Goal: Information Seeking & Learning: Find specific fact

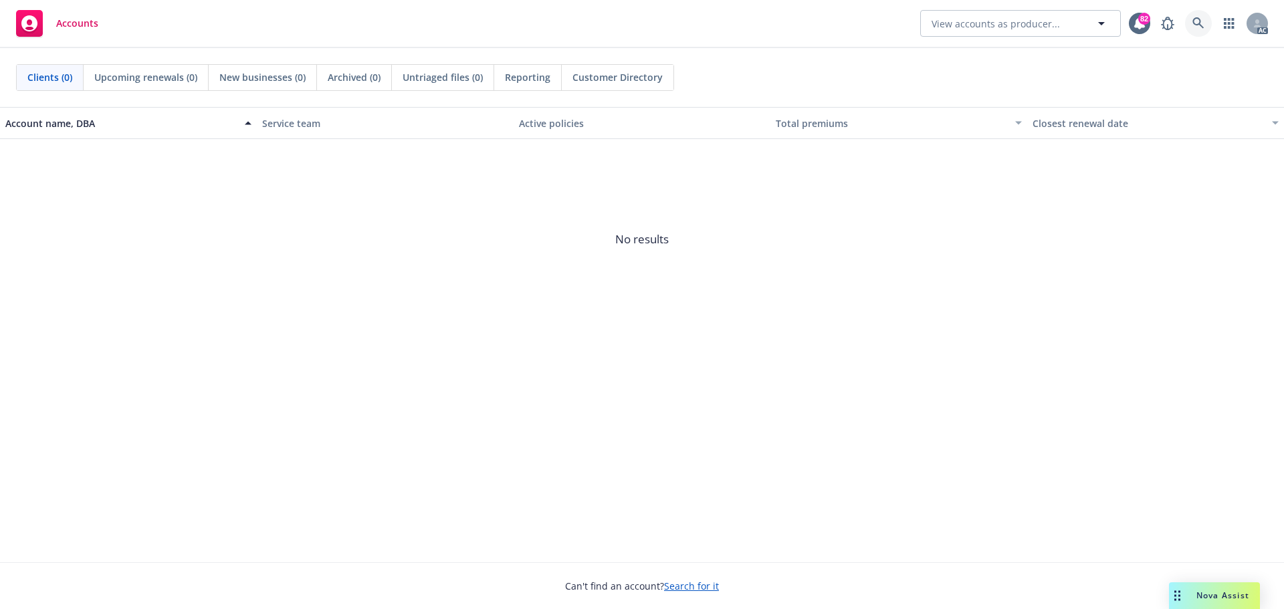
click at [1196, 18] on icon at bounding box center [1197, 22] width 11 height 11
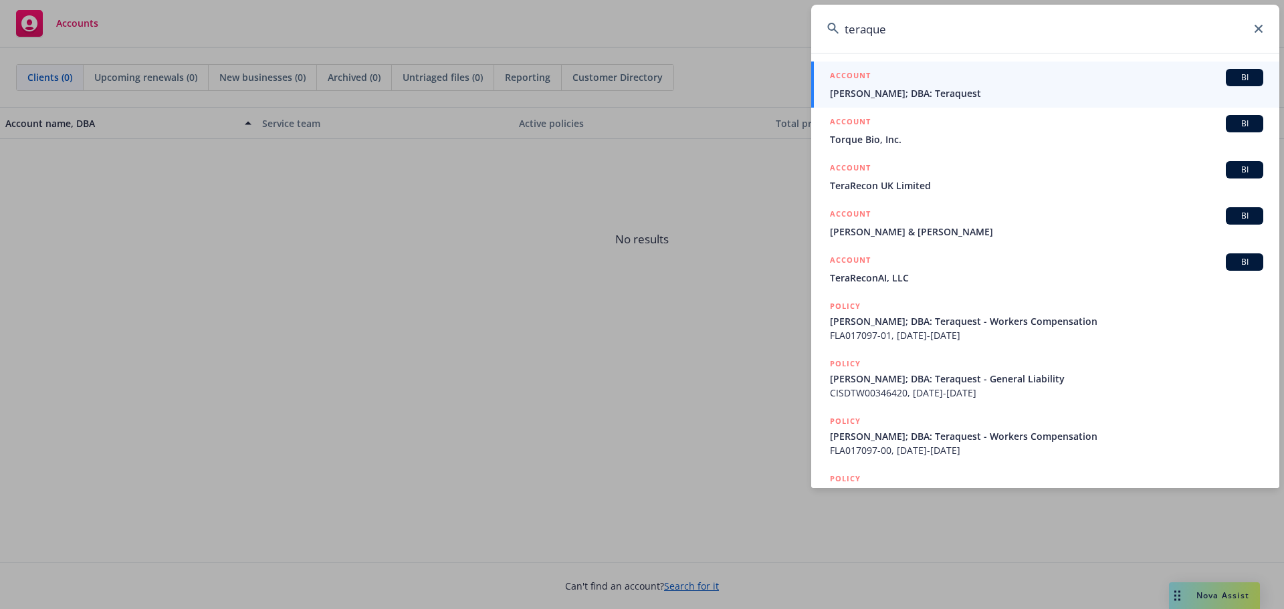
type input "teraque"
click at [966, 78] on div "ACCOUNT BI" at bounding box center [1046, 77] width 433 height 17
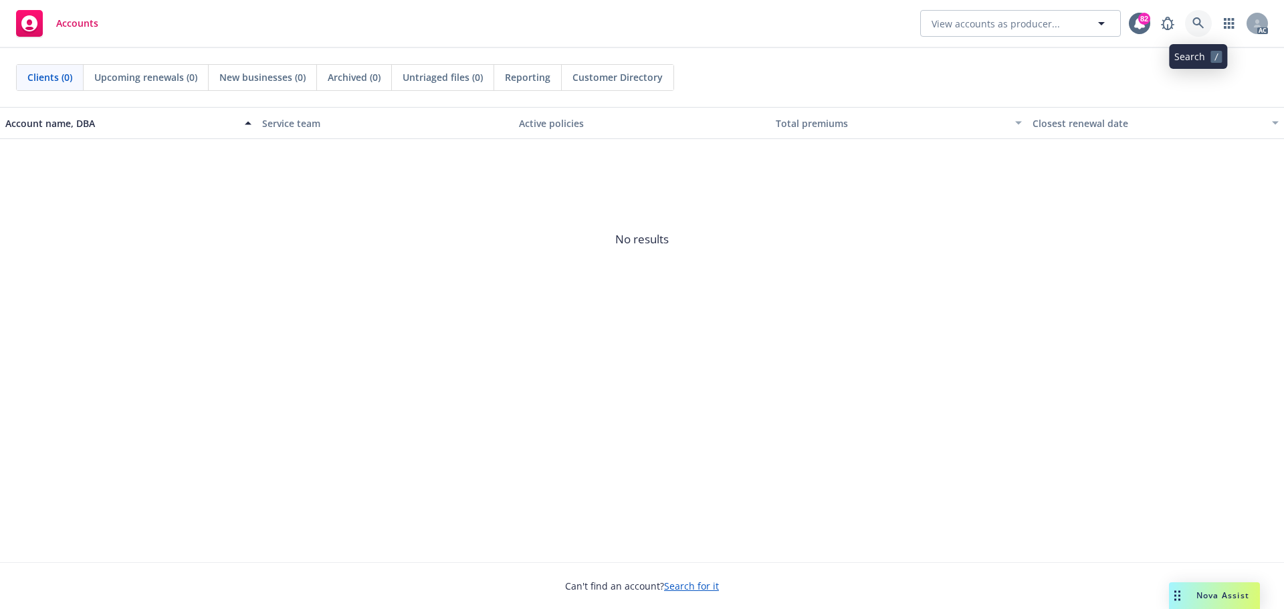
click at [1206, 19] on link at bounding box center [1198, 23] width 27 height 27
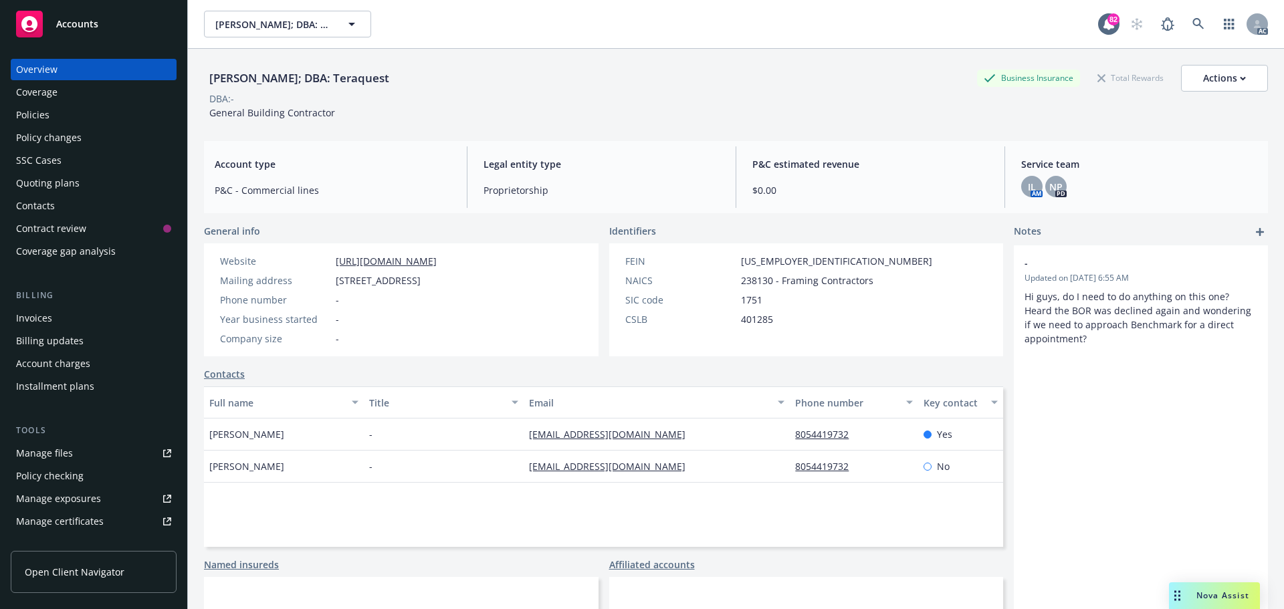
drag, startPoint x: 61, startPoint y: 112, endPoint x: 81, endPoint y: 112, distance: 20.1
click at [61, 112] on div "Policies" at bounding box center [93, 114] width 155 height 21
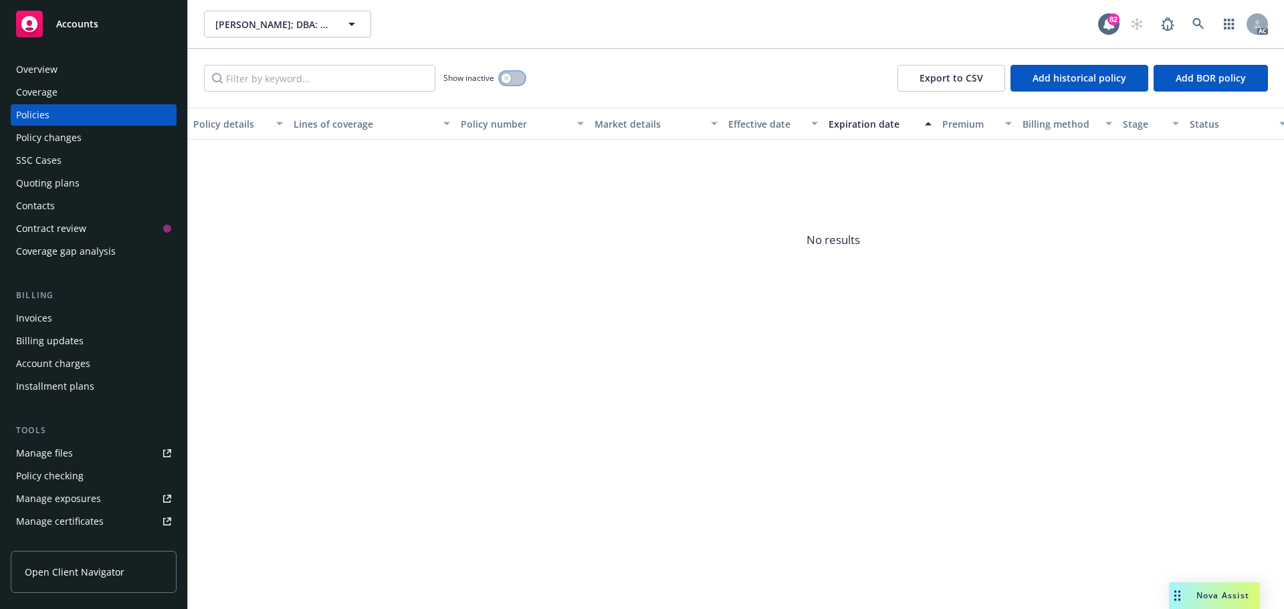
click at [522, 74] on button "button" at bounding box center [512, 78] width 25 height 13
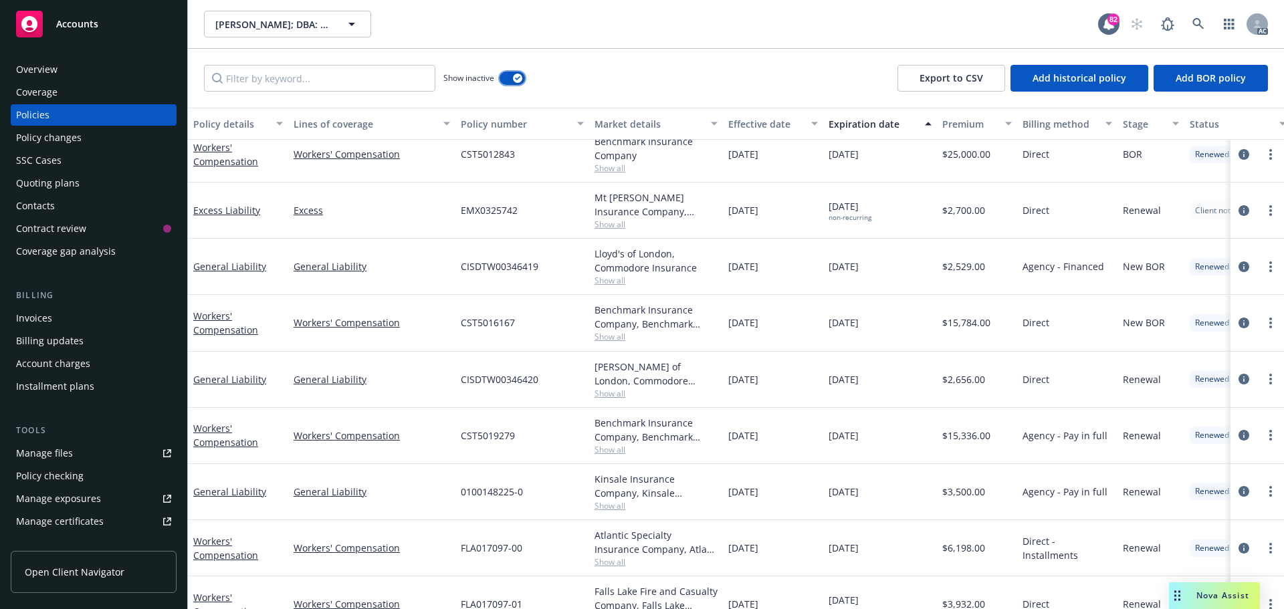
scroll to position [134, 0]
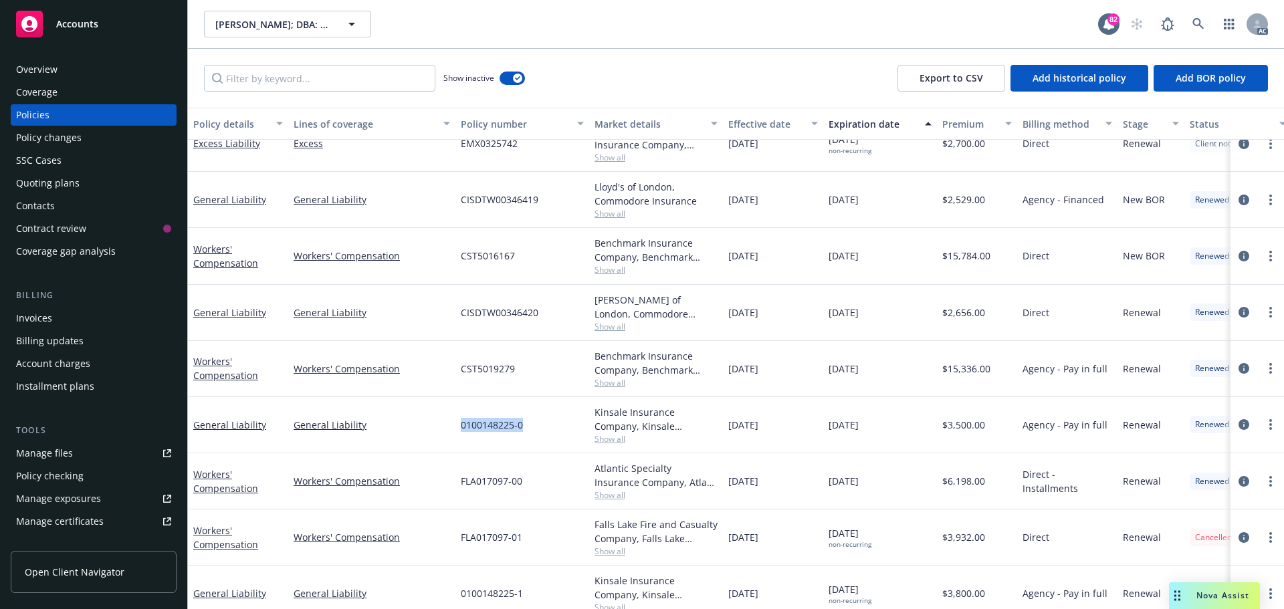
drag, startPoint x: 530, startPoint y: 424, endPoint x: 459, endPoint y: 424, distance: 70.9
click at [454, 424] on div "General Liability General Liability 0100148225-0 Kinsale Insurance Company, Kin…" at bounding box center [833, 425] width 1291 height 56
copy div "0100148225-0"
click at [617, 435] on span "Show all" at bounding box center [655, 438] width 123 height 11
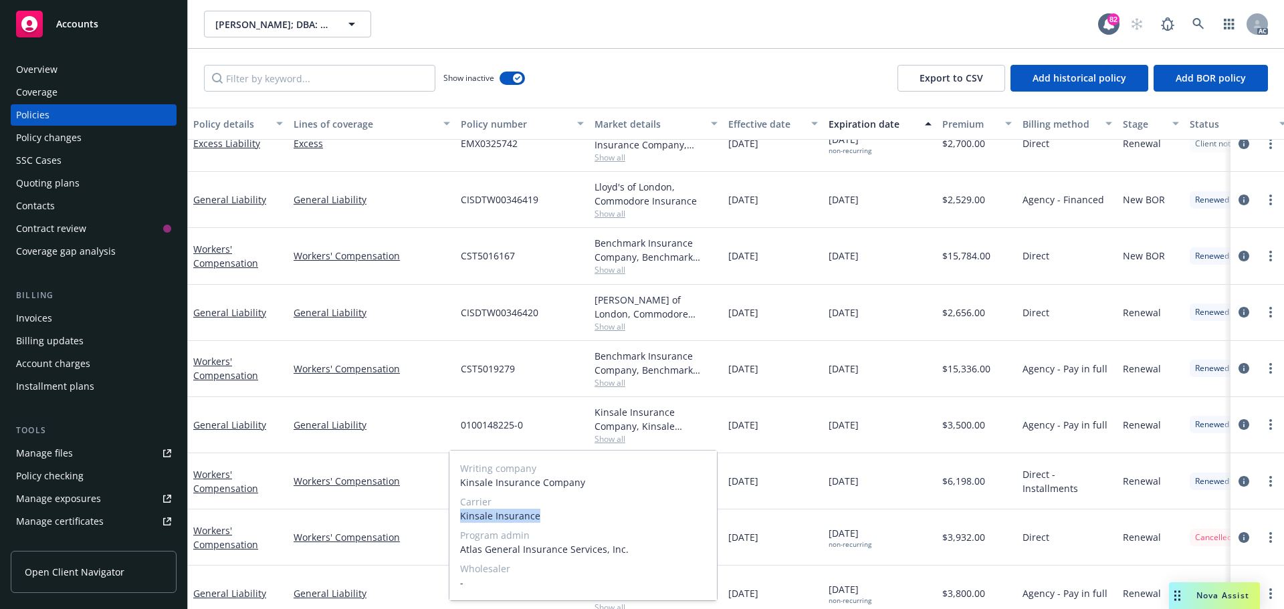
drag, startPoint x: 542, startPoint y: 510, endPoint x: 459, endPoint y: 516, distance: 83.1
click at [459, 516] on div "Writing company Kinsale Insurance Company Carrier Kinsale Insurance Program adm…" at bounding box center [582, 526] width 267 height 150
copy span "Kinsale Insurance"
